Goal: Navigation & Orientation: Find specific page/section

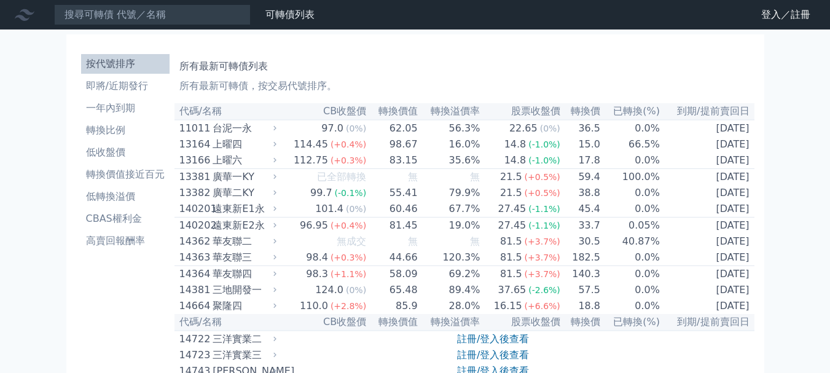
click at [632, 114] on th "已轉換(%)" at bounding box center [631, 111] width 60 height 17
click at [774, 15] on link "登入／註冊" at bounding box center [785, 15] width 69 height 20
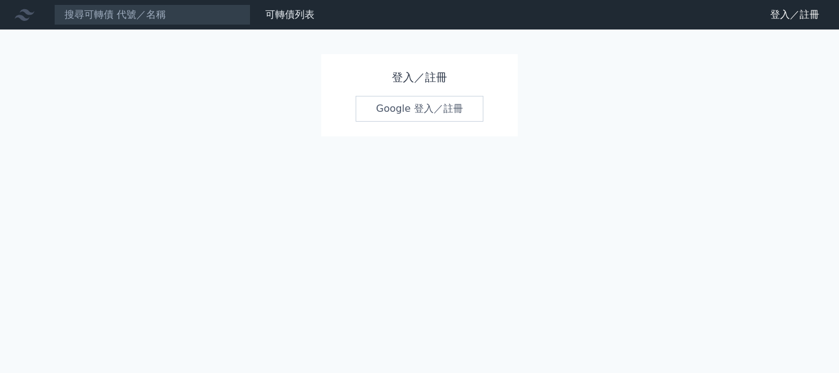
click at [403, 120] on link "Google 登入／註冊" at bounding box center [420, 109] width 128 height 26
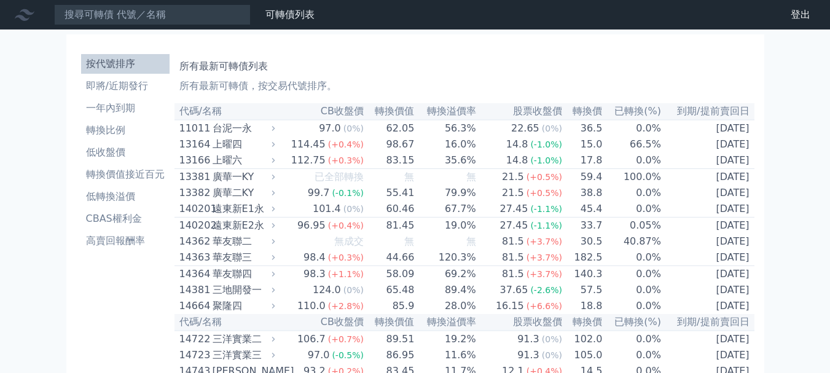
click at [627, 108] on th "已轉換(%)" at bounding box center [632, 111] width 59 height 17
click at [641, 113] on th "已轉換(%)" at bounding box center [632, 111] width 59 height 17
click at [128, 66] on li "按代號排序" at bounding box center [125, 64] width 88 height 15
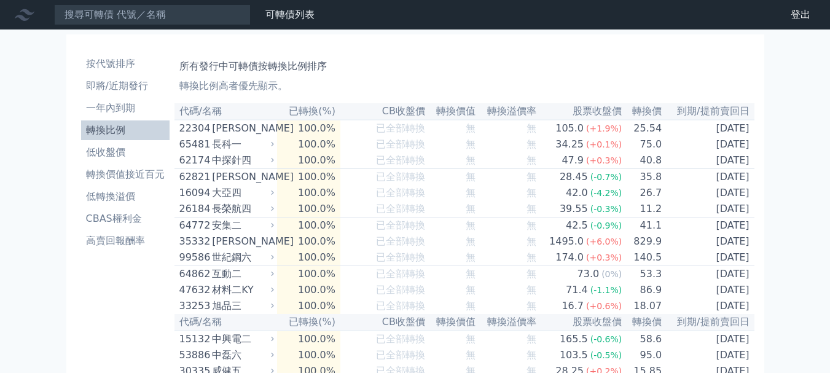
click at [110, 127] on li "轉換比例" at bounding box center [125, 130] width 88 height 15
click at [122, 136] on li "轉換比例" at bounding box center [125, 130] width 88 height 15
click at [117, 132] on li "轉換比例" at bounding box center [125, 130] width 88 height 15
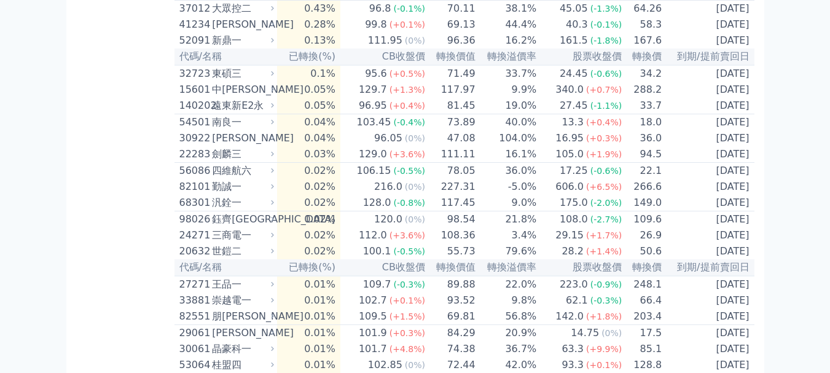
scroll to position [2991, 0]
